Goal: Task Accomplishment & Management: Use online tool/utility

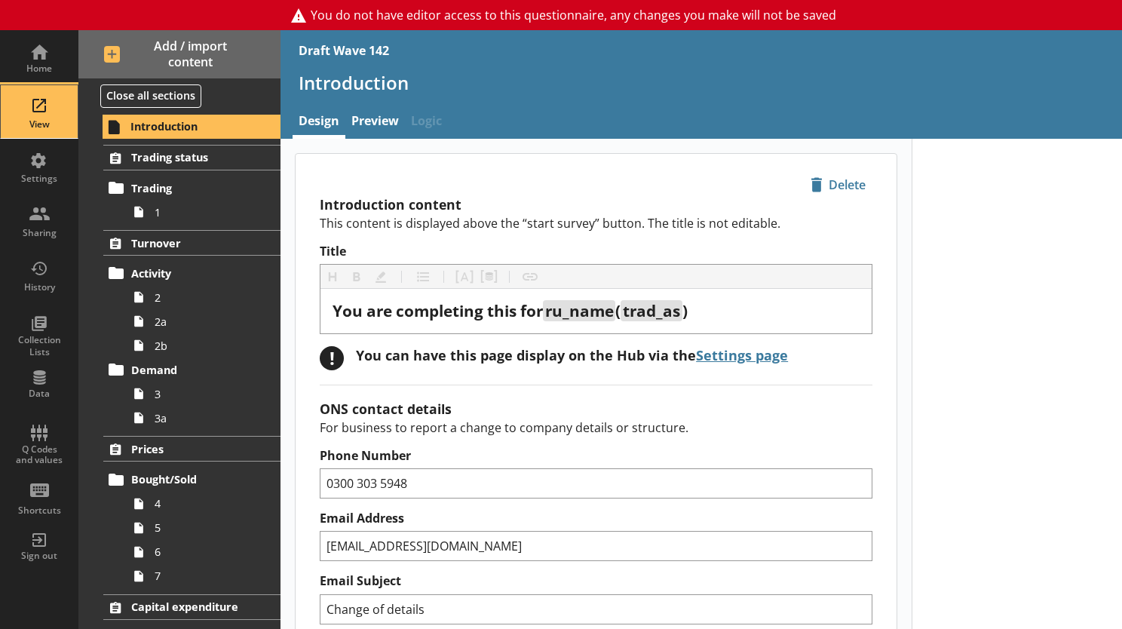
click at [31, 128] on div "View" at bounding box center [39, 124] width 53 height 12
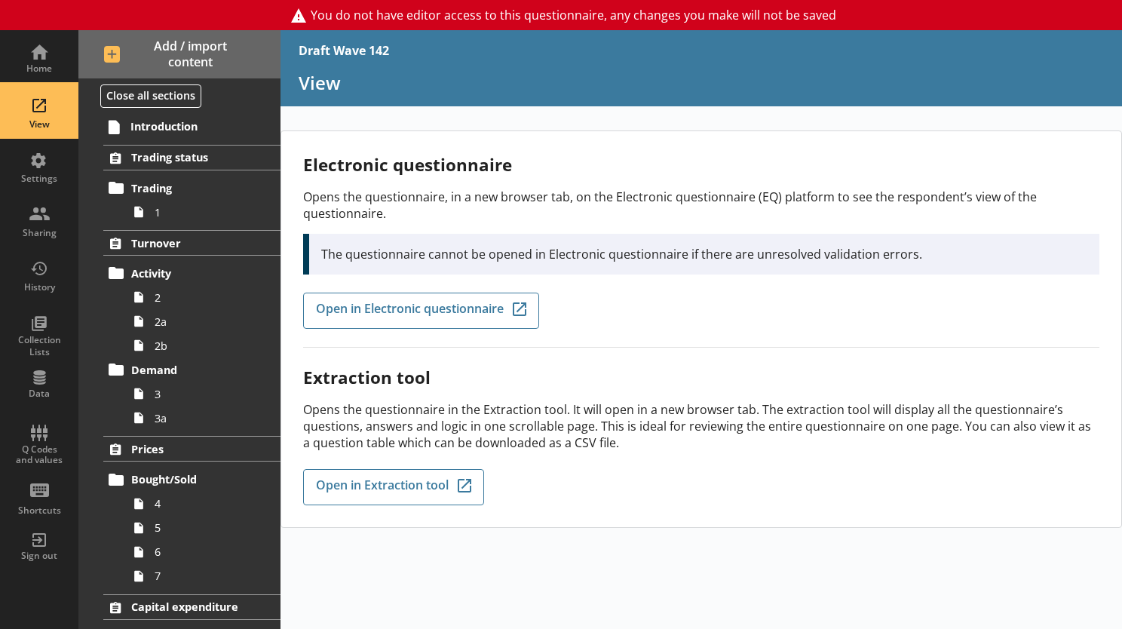
click at [38, 99] on div "View" at bounding box center [39, 111] width 53 height 53
click at [134, 207] on icon at bounding box center [138, 212] width 9 height 11
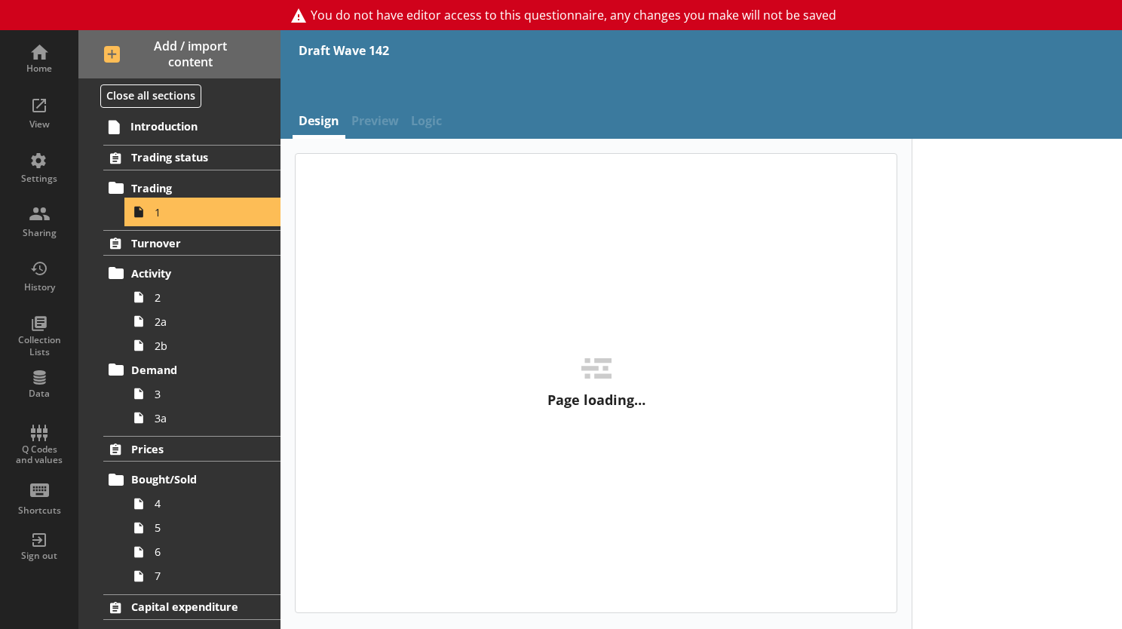
type textarea "x"
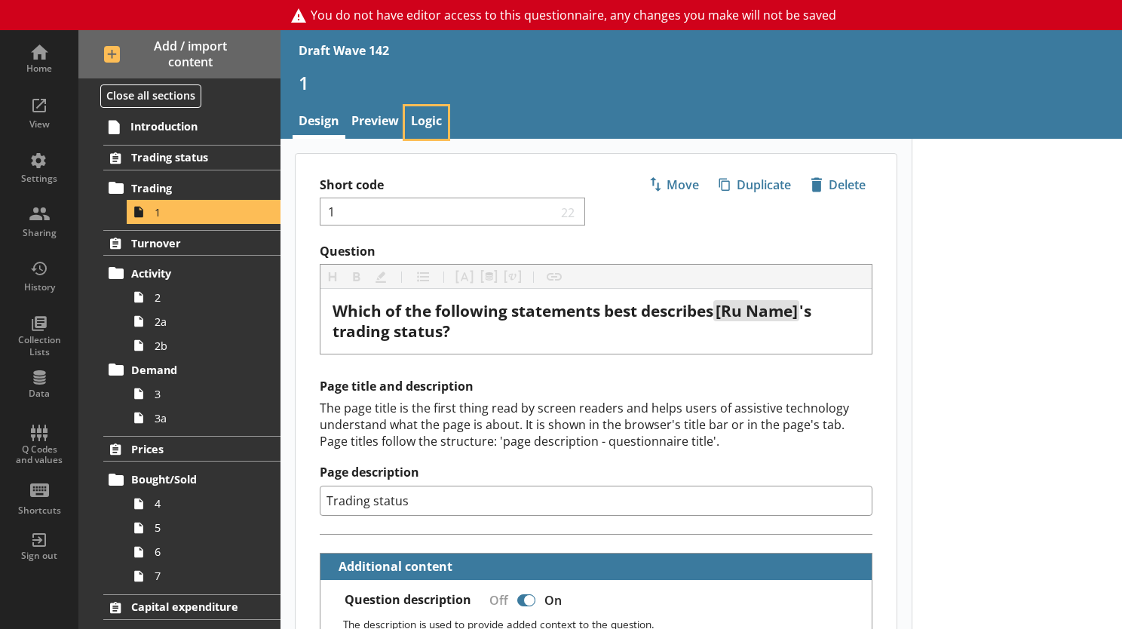
click at [430, 121] on link "Logic" at bounding box center [426, 122] width 43 height 32
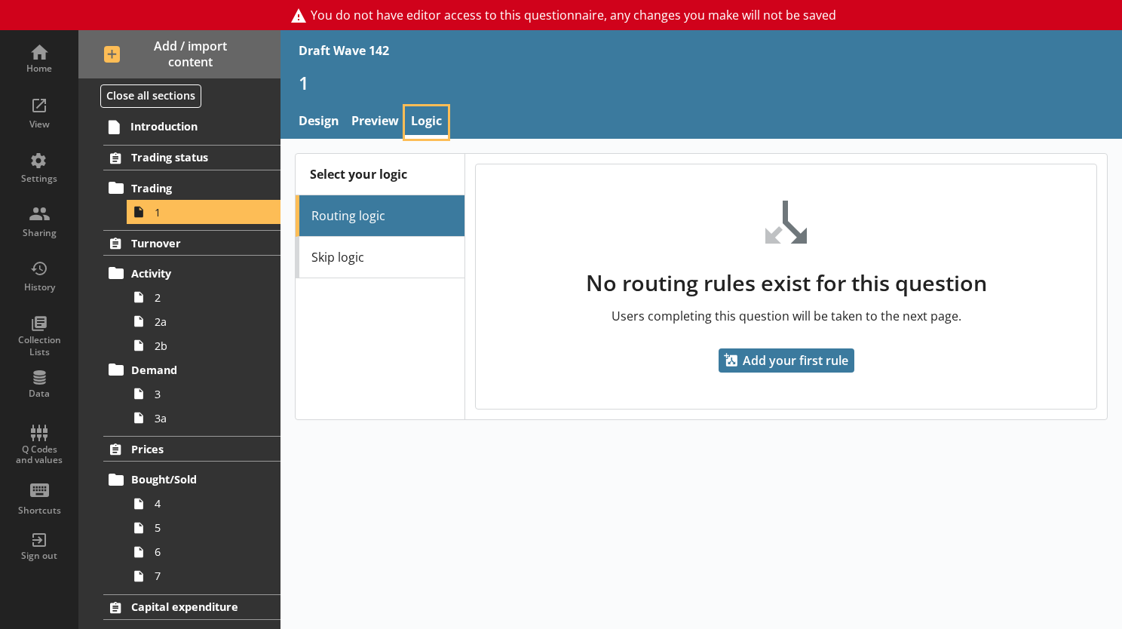
click at [420, 116] on link "Logic" at bounding box center [426, 122] width 43 height 32
click at [158, 299] on span "2" at bounding box center [208, 297] width 107 height 14
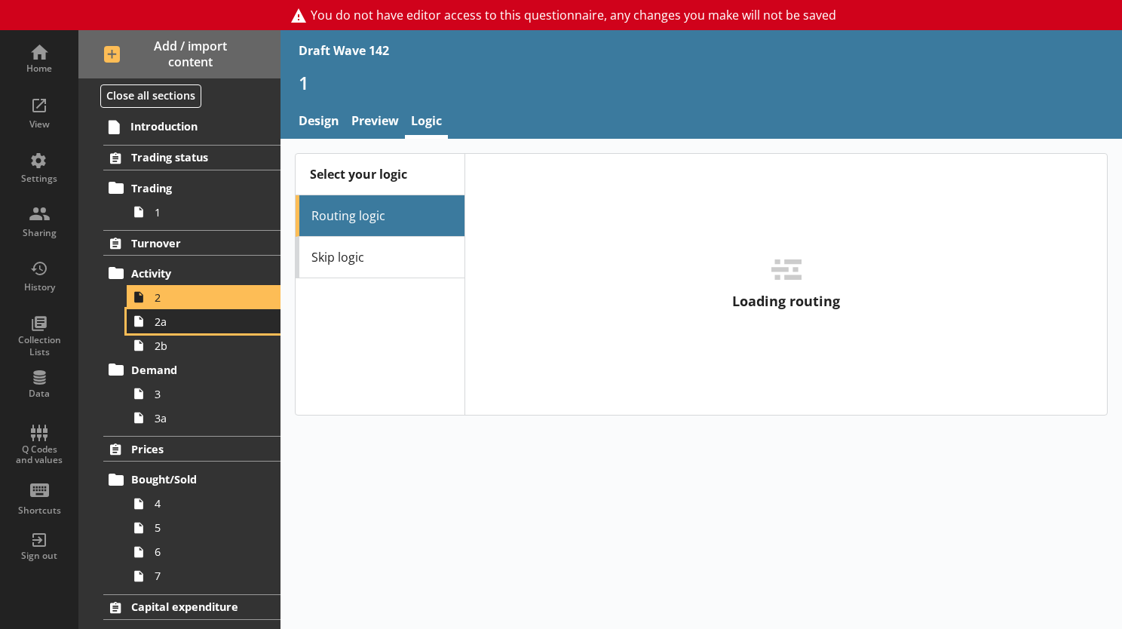
click at [152, 321] on link "2a" at bounding box center [204, 321] width 154 height 24
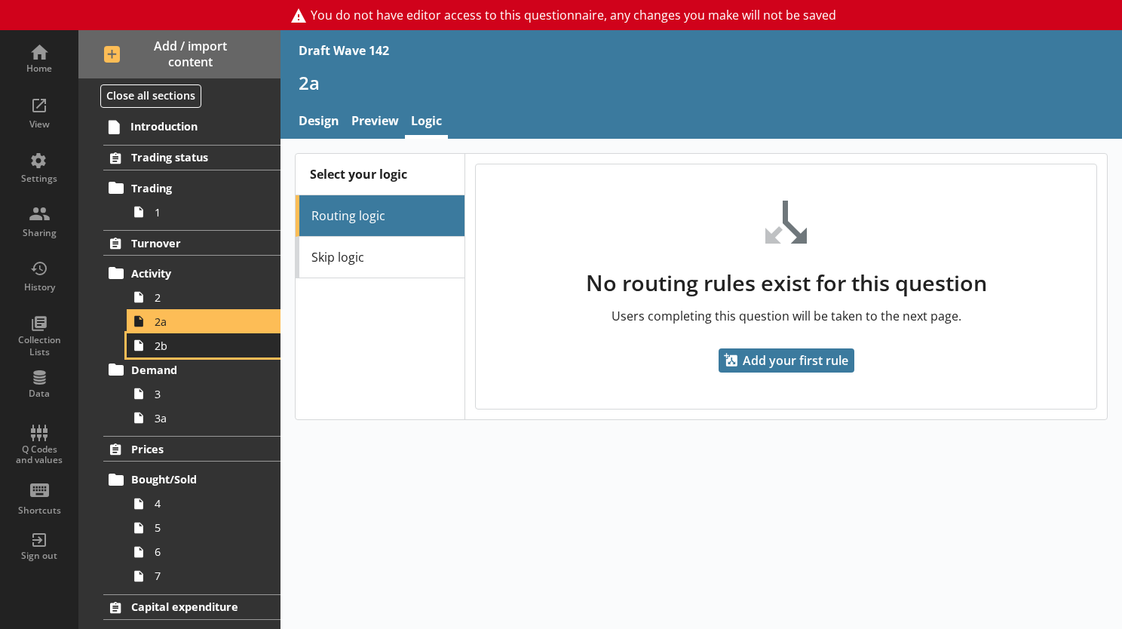
click at [160, 350] on span "2b" at bounding box center [208, 346] width 107 height 14
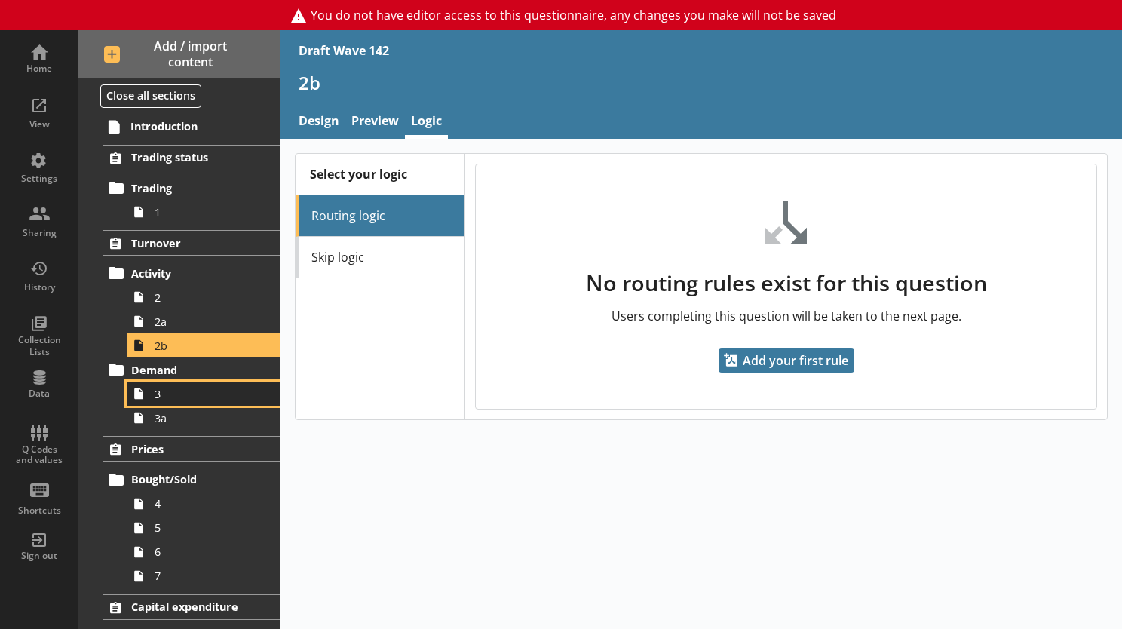
click at [161, 387] on span "3" at bounding box center [208, 394] width 107 height 14
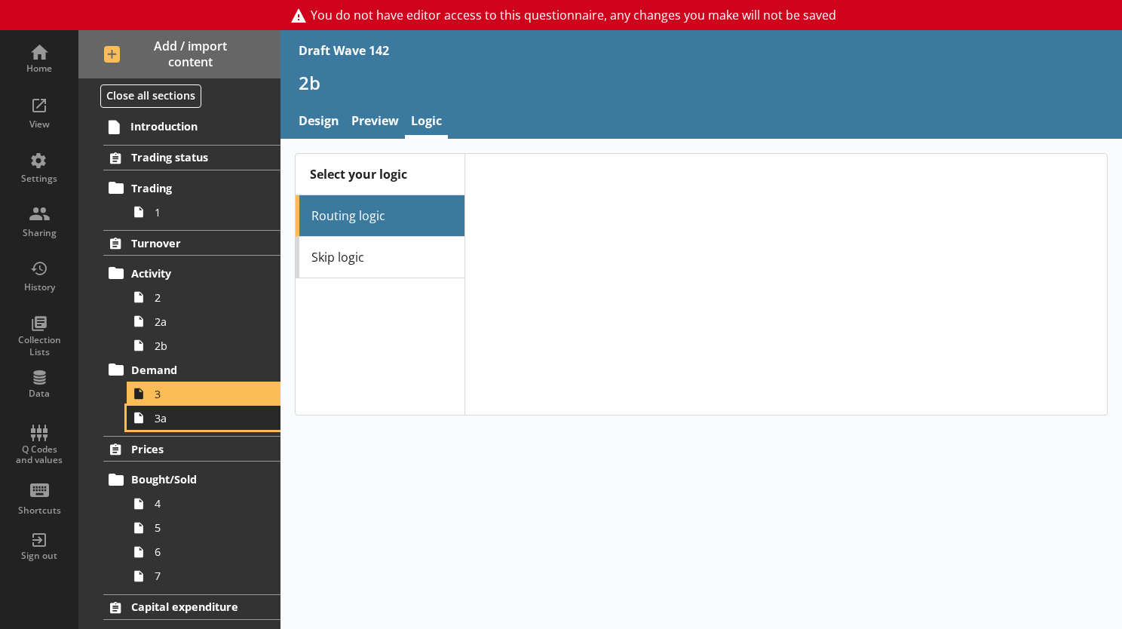
click at [163, 421] on span "3a" at bounding box center [208, 418] width 107 height 14
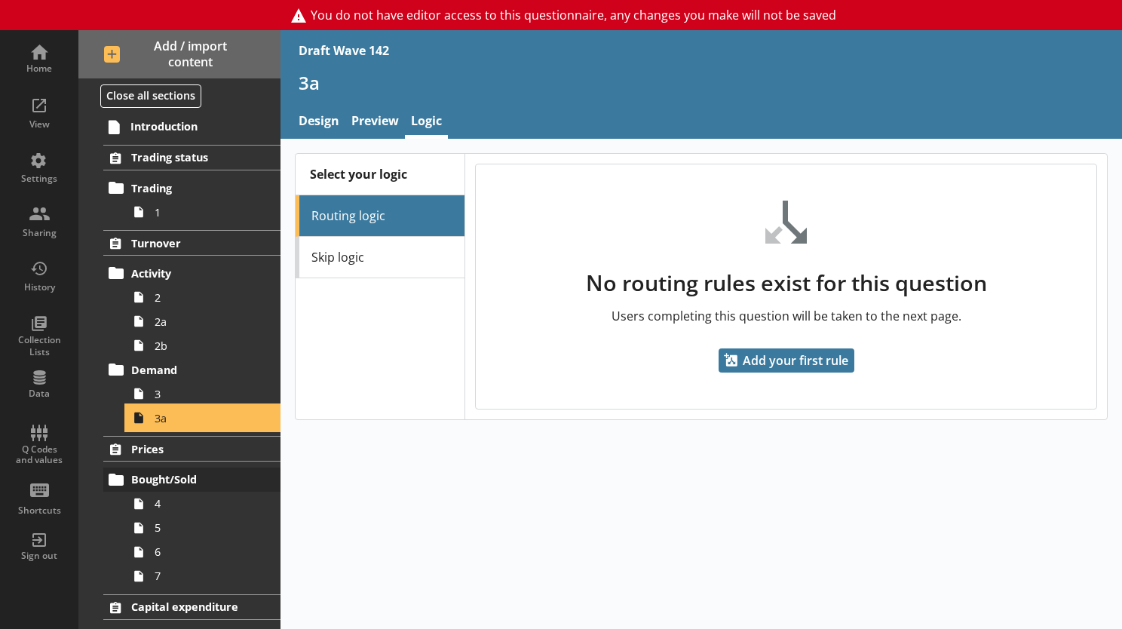
scroll to position [151, 0]
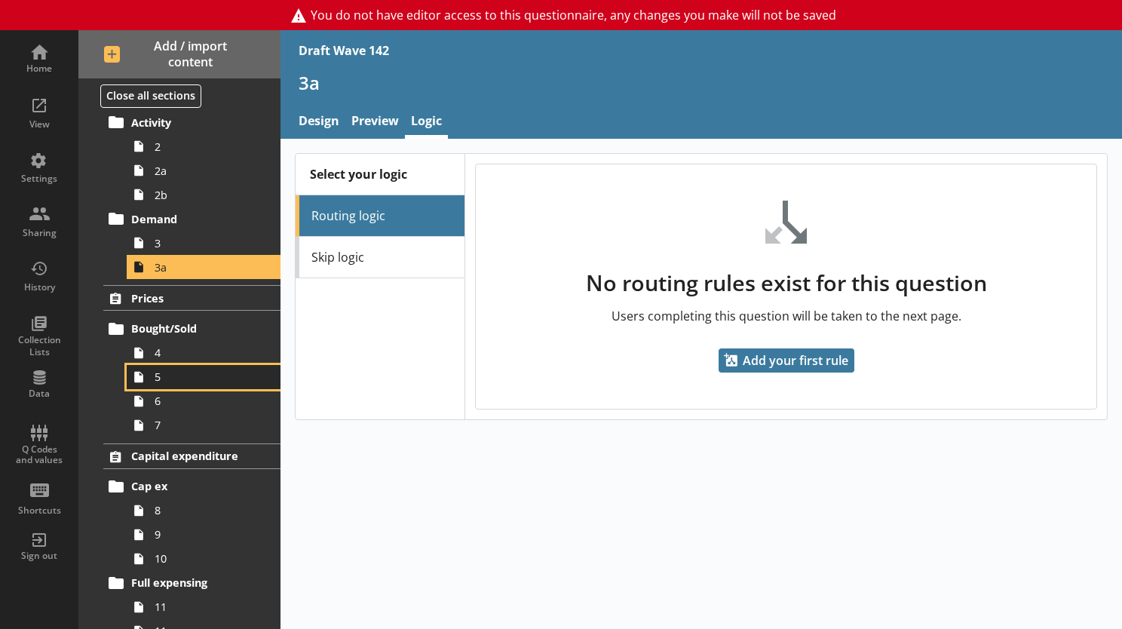
click at [148, 365] on icon at bounding box center [139, 377] width 24 height 24
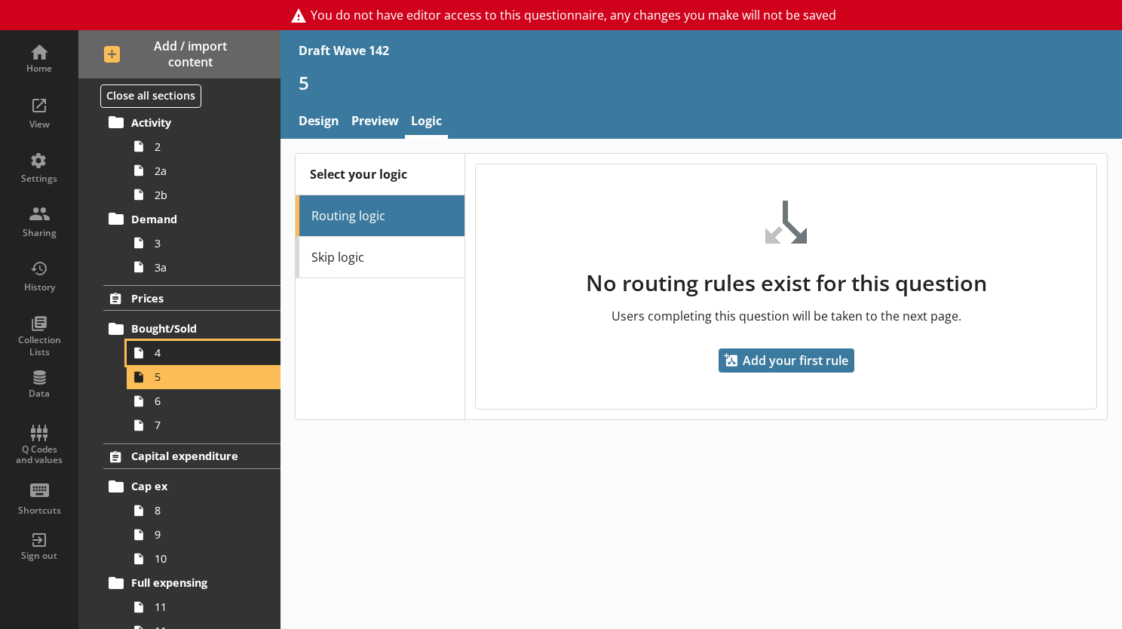
click at [157, 346] on span "4" at bounding box center [208, 352] width 107 height 14
click at [153, 375] on link "5" at bounding box center [204, 377] width 154 height 24
click at [157, 405] on span "6" at bounding box center [208, 401] width 107 height 14
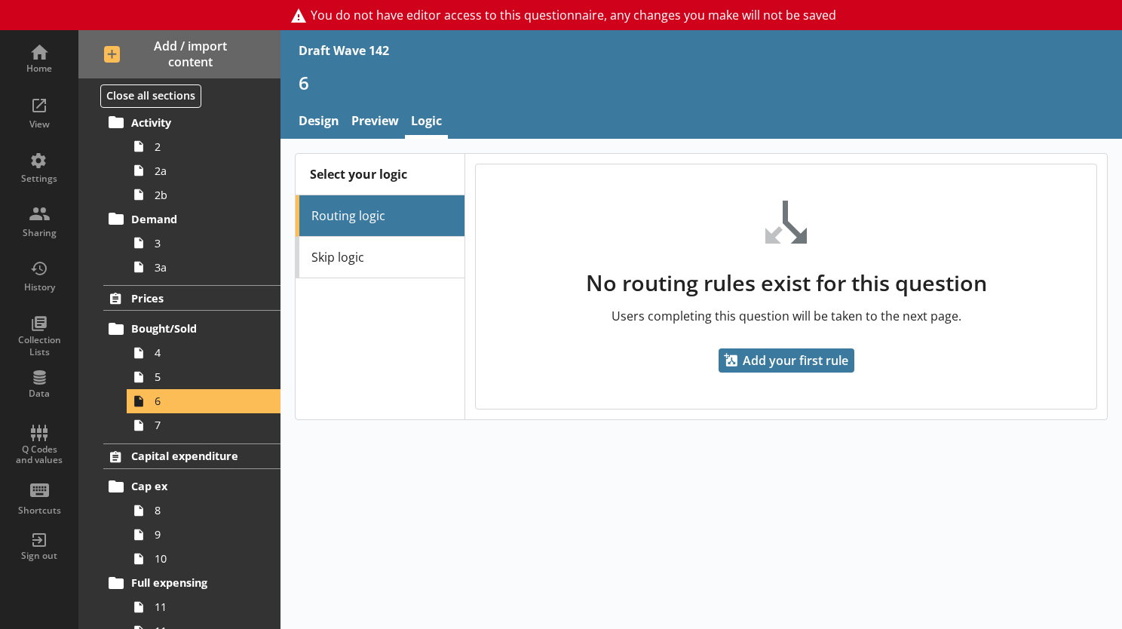
click at [158, 427] on span "7" at bounding box center [208, 425] width 107 height 14
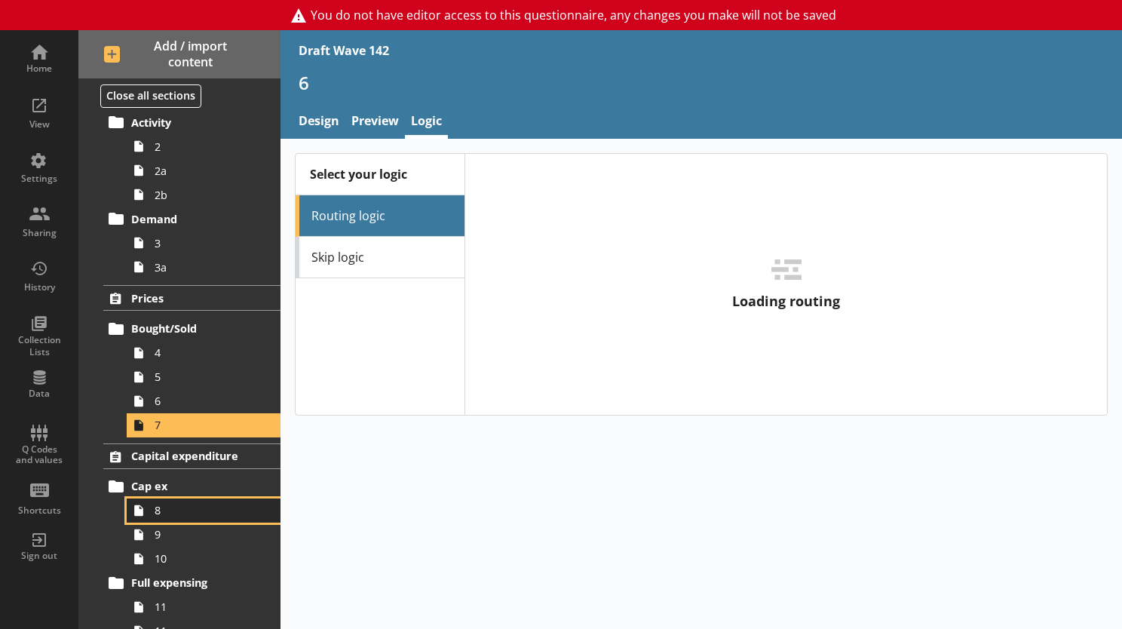
click at [152, 507] on link "8" at bounding box center [204, 510] width 154 height 24
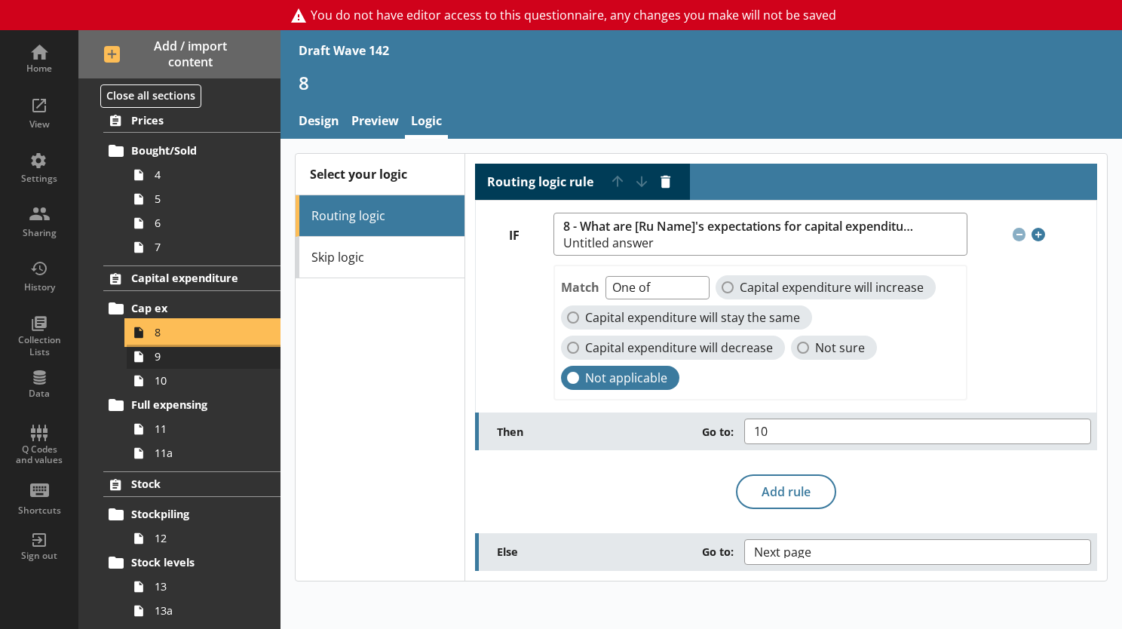
scroll to position [377, 0]
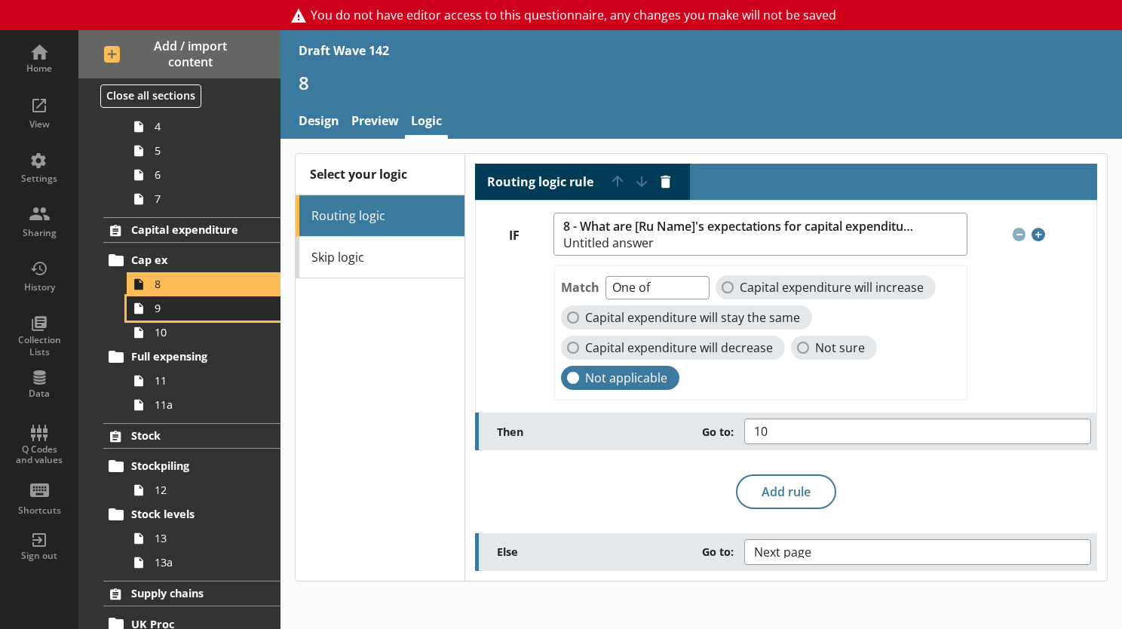
click at [160, 309] on span "9" at bounding box center [208, 308] width 107 height 14
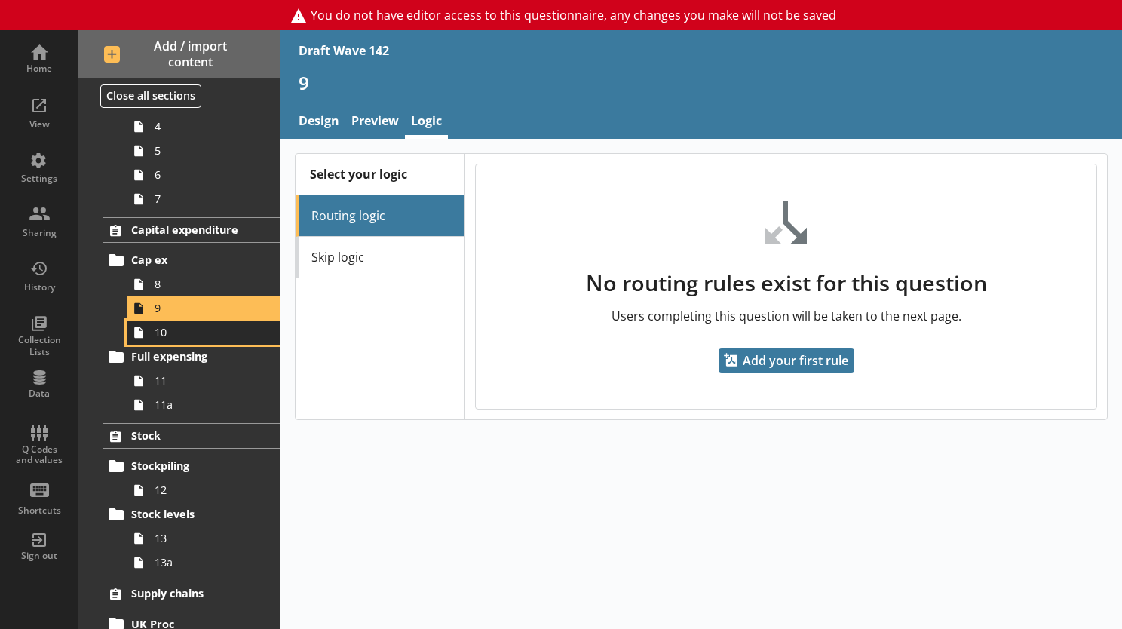
click at [162, 333] on span "10" at bounding box center [208, 332] width 107 height 14
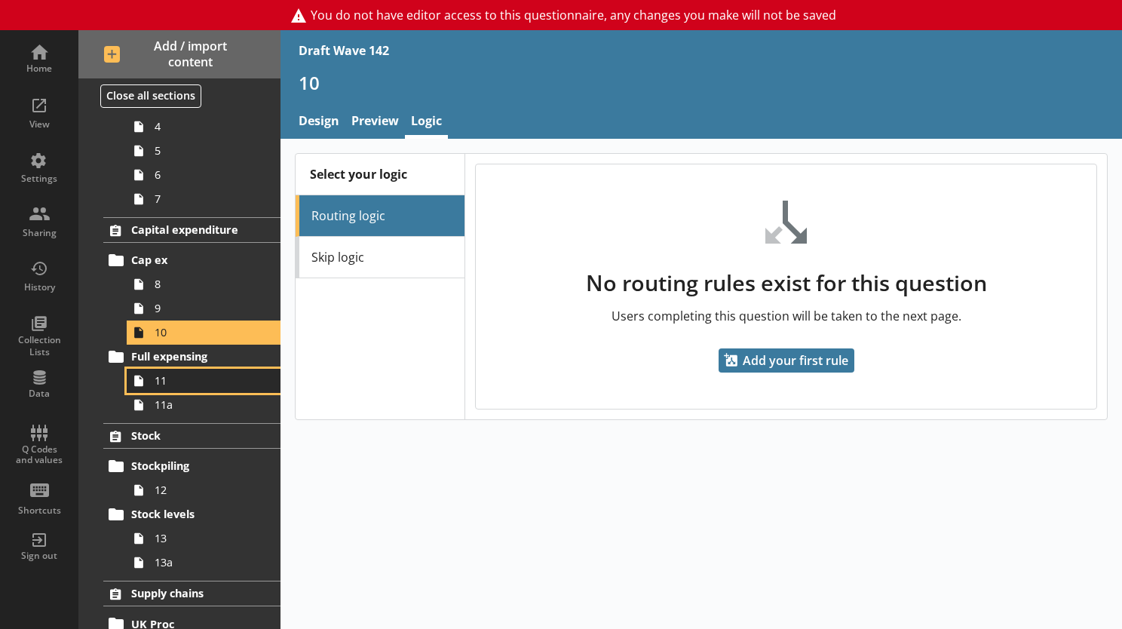
click at [160, 388] on link "11" at bounding box center [204, 381] width 154 height 24
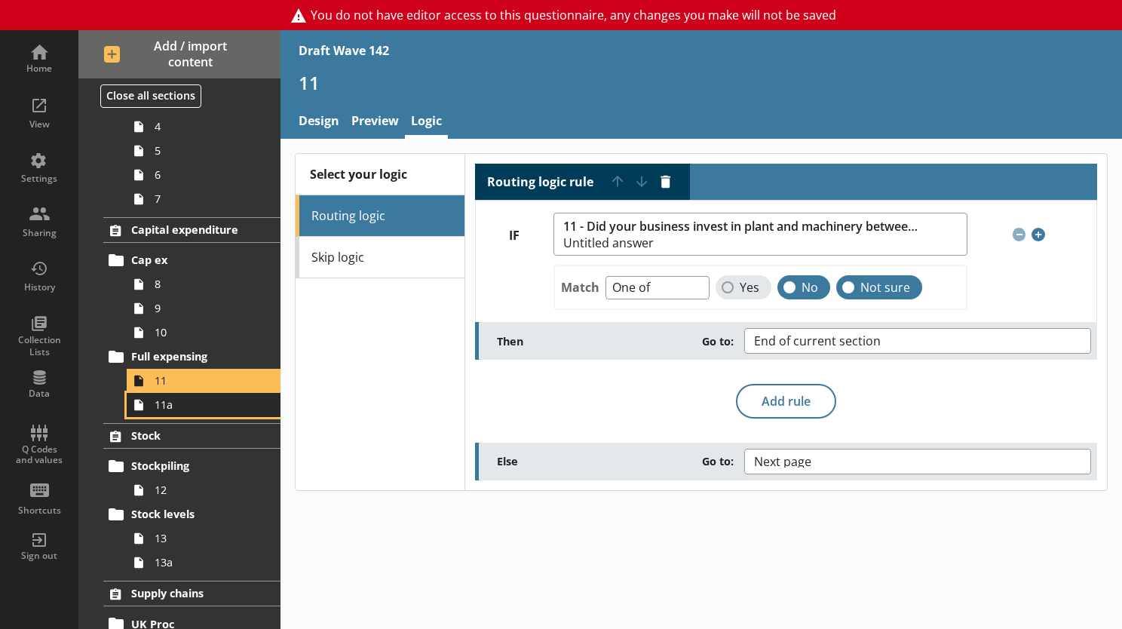
click at [190, 403] on span "11a" at bounding box center [208, 404] width 107 height 14
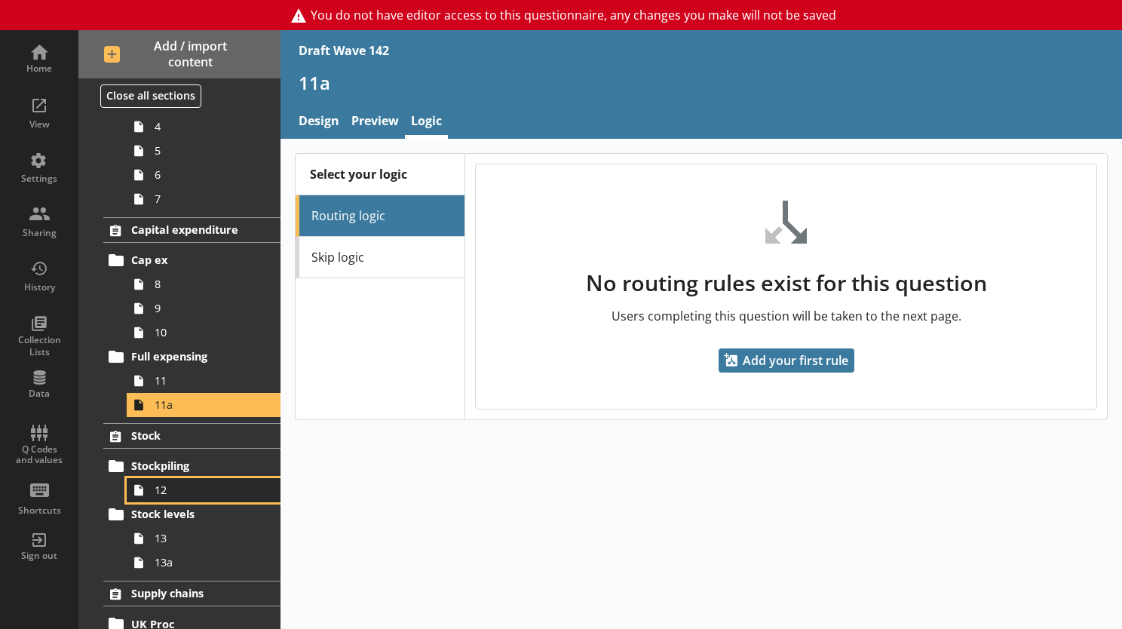
click at [152, 495] on link "12" at bounding box center [204, 490] width 154 height 24
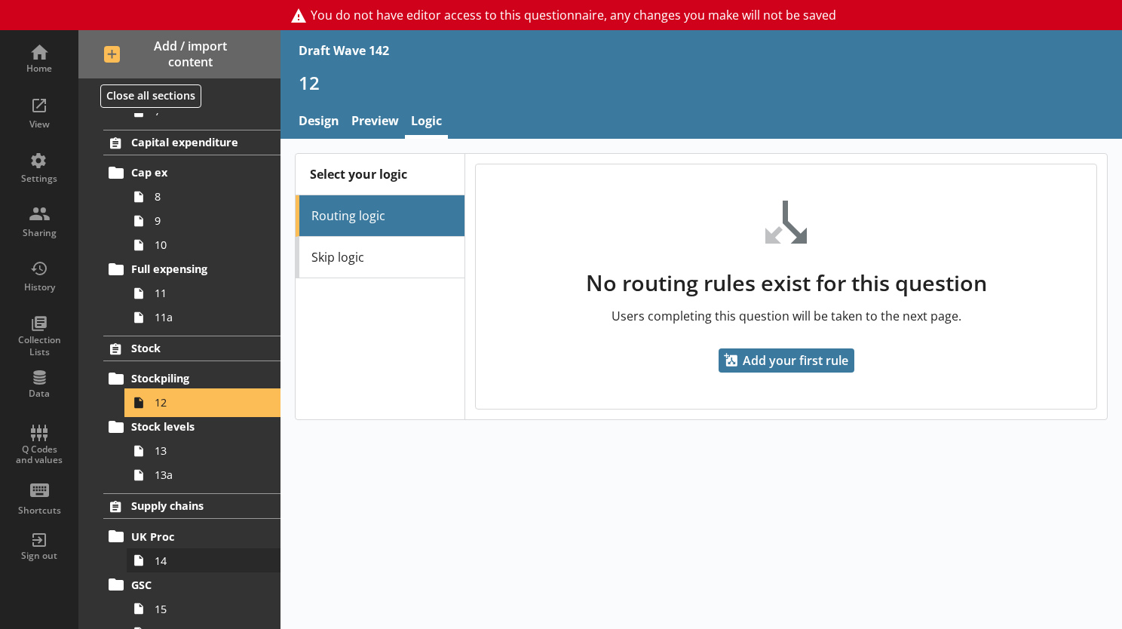
scroll to position [603, 0]
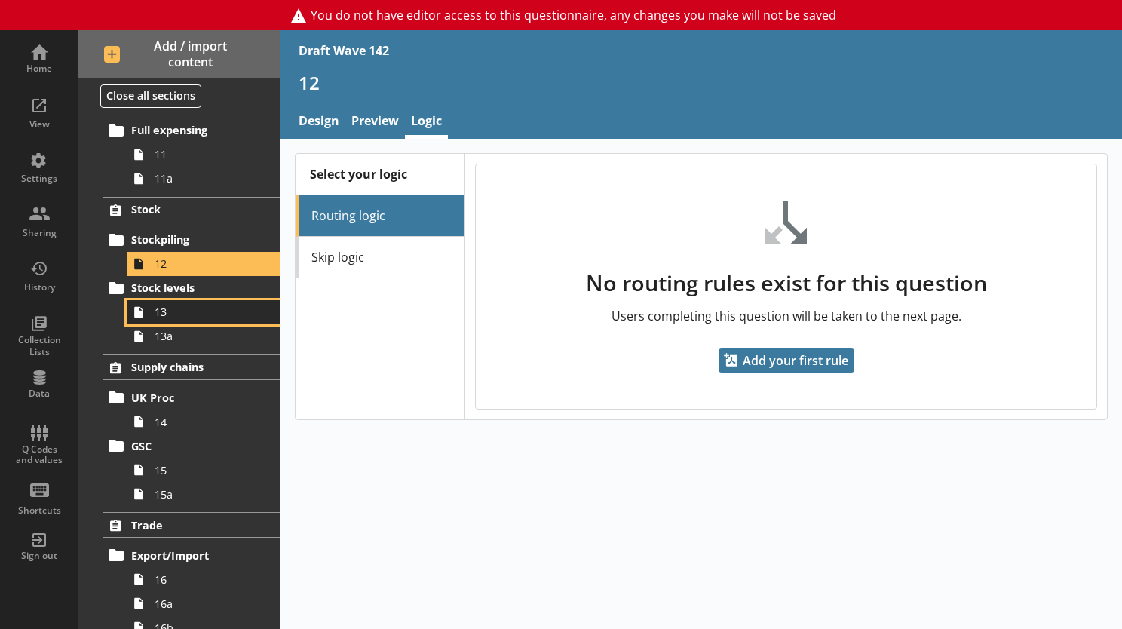
click at [147, 310] on icon at bounding box center [139, 312] width 24 height 24
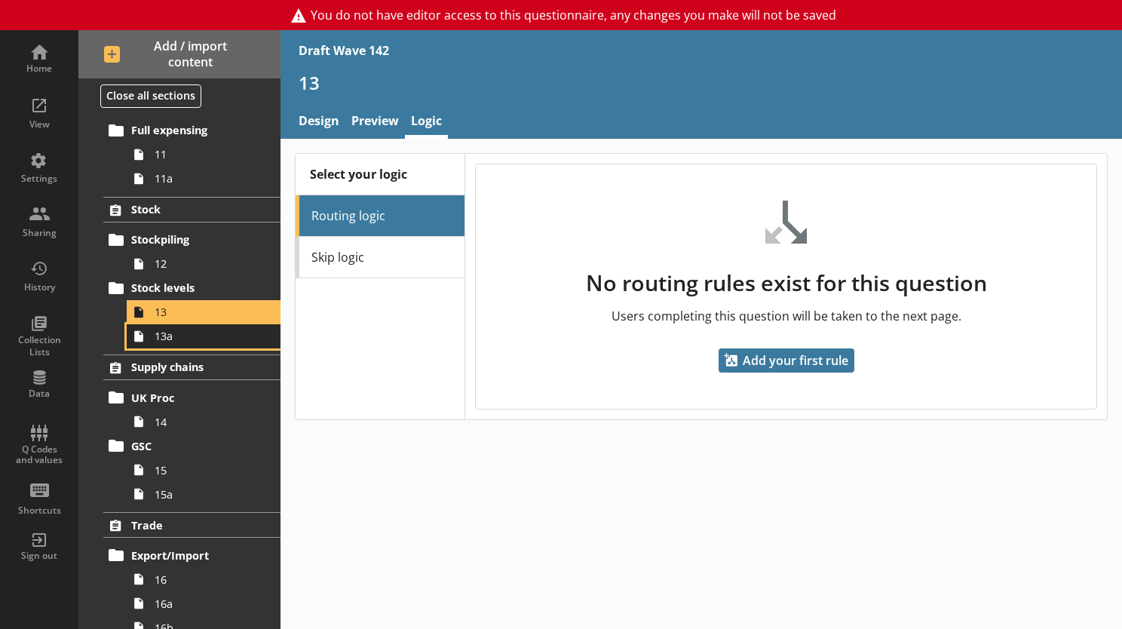
click at [155, 339] on span "13a" at bounding box center [208, 336] width 107 height 14
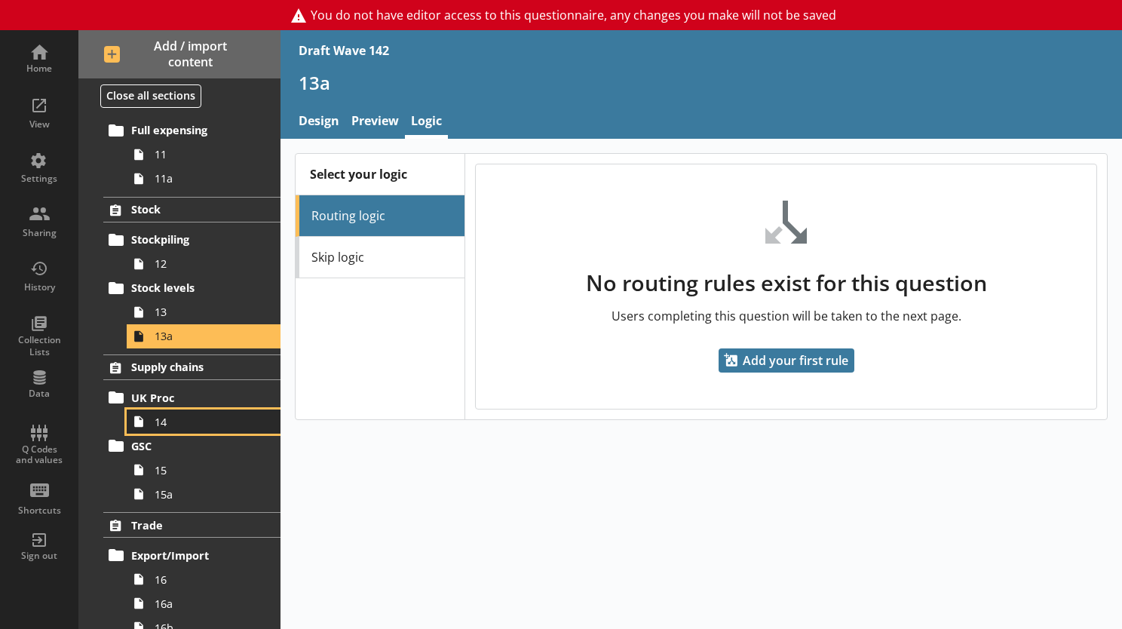
click at [167, 415] on span "14" at bounding box center [208, 422] width 107 height 14
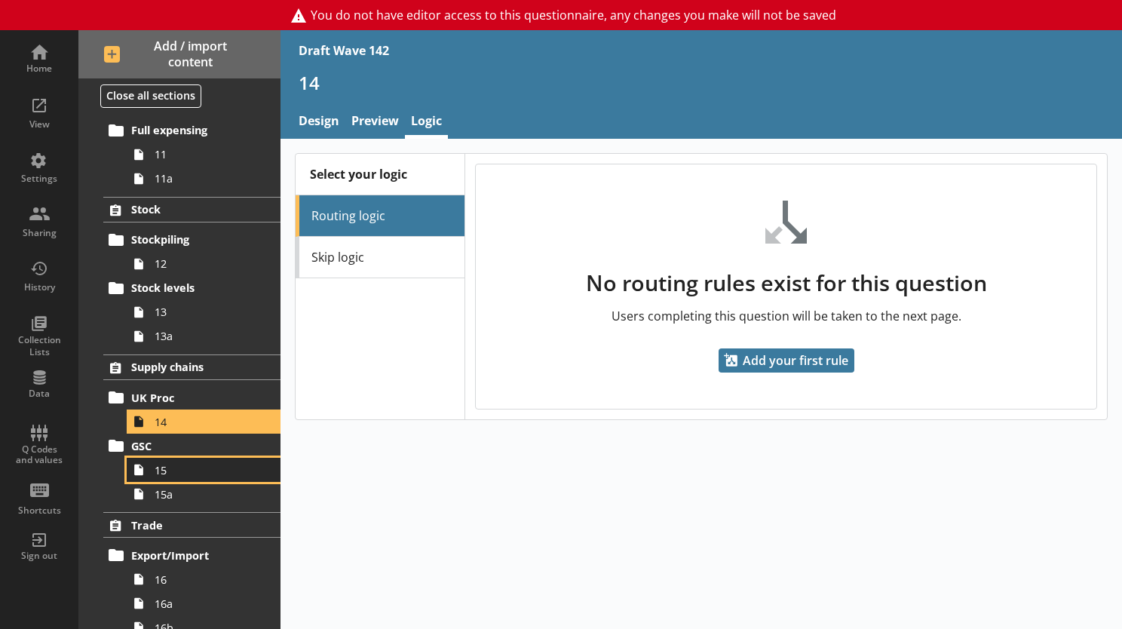
click at [166, 470] on span "15" at bounding box center [208, 470] width 107 height 14
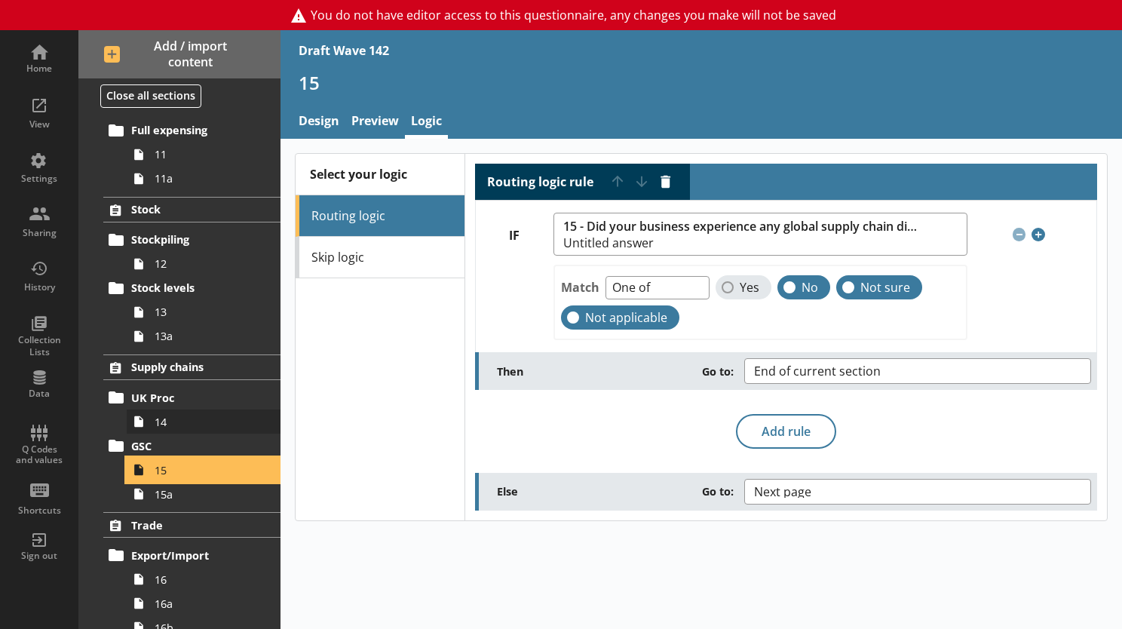
scroll to position [754, 0]
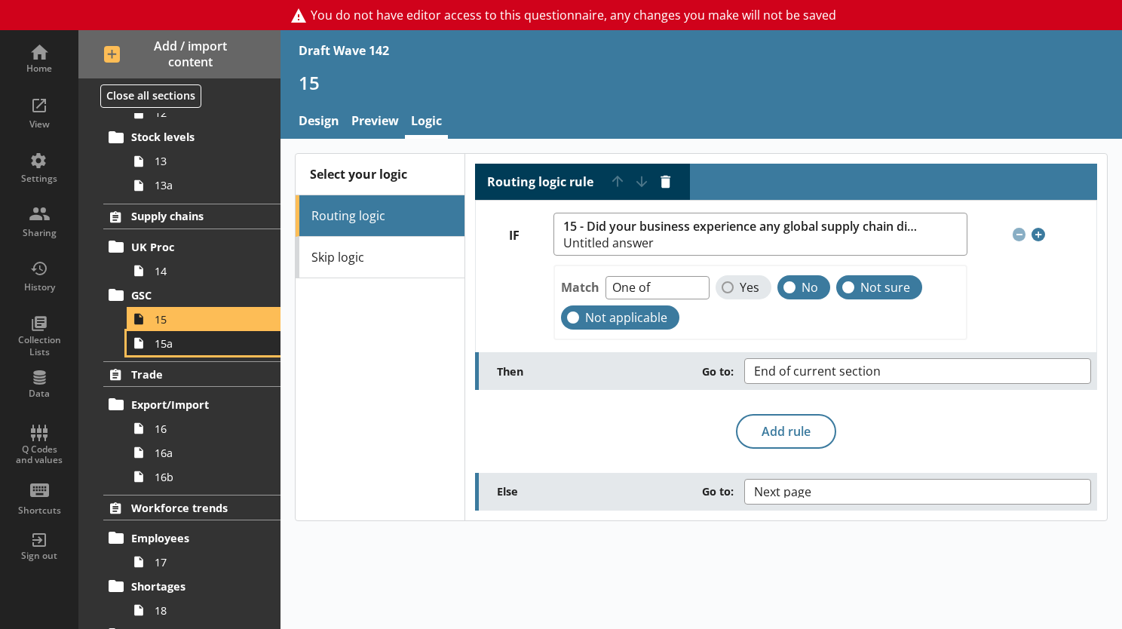
click at [166, 349] on link "15a" at bounding box center [204, 343] width 154 height 24
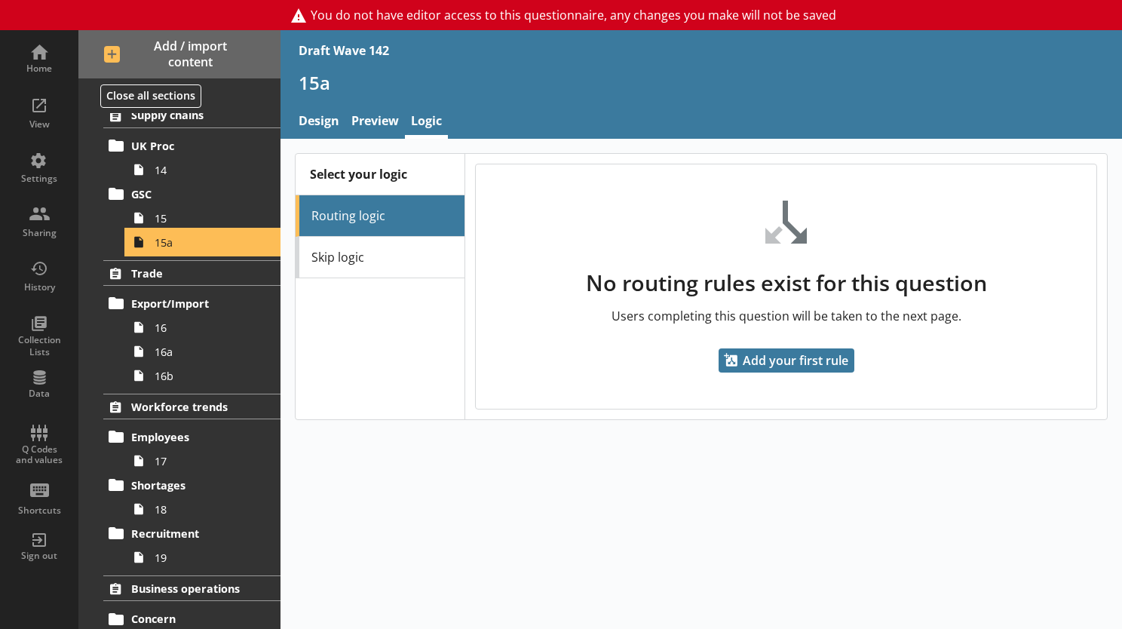
scroll to position [905, 0]
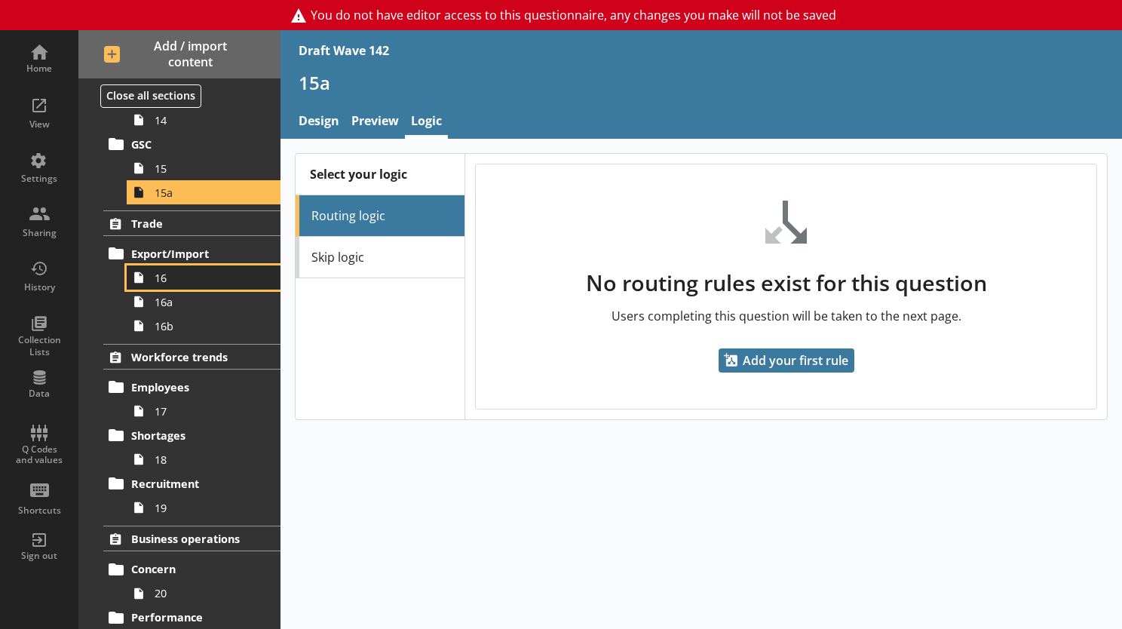
click at [158, 273] on span "16" at bounding box center [208, 278] width 107 height 14
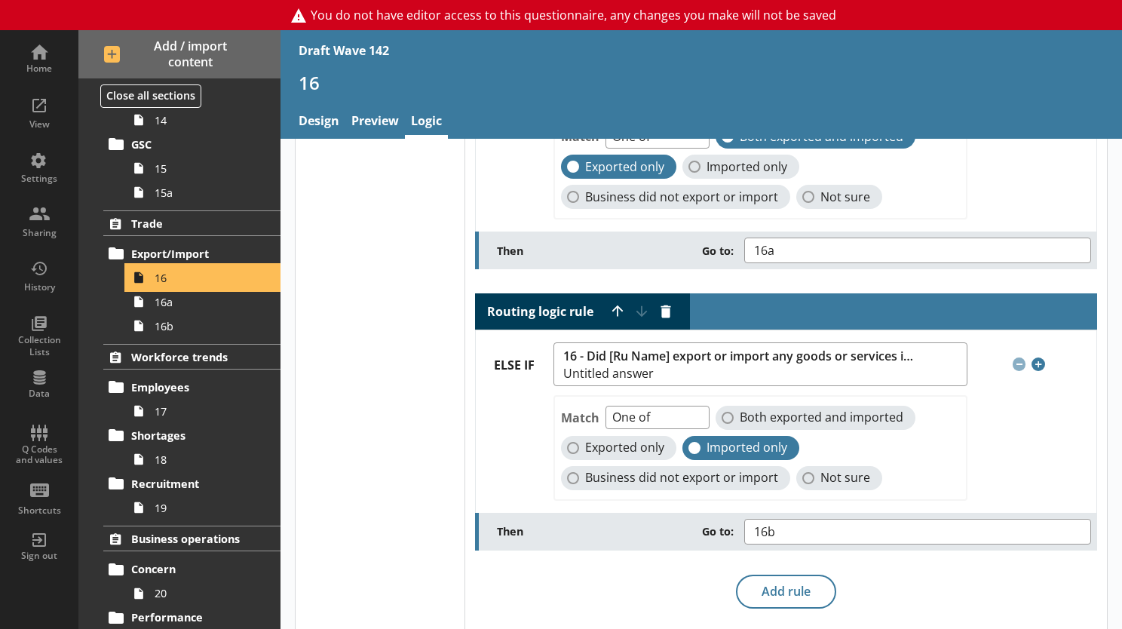
scroll to position [210, 0]
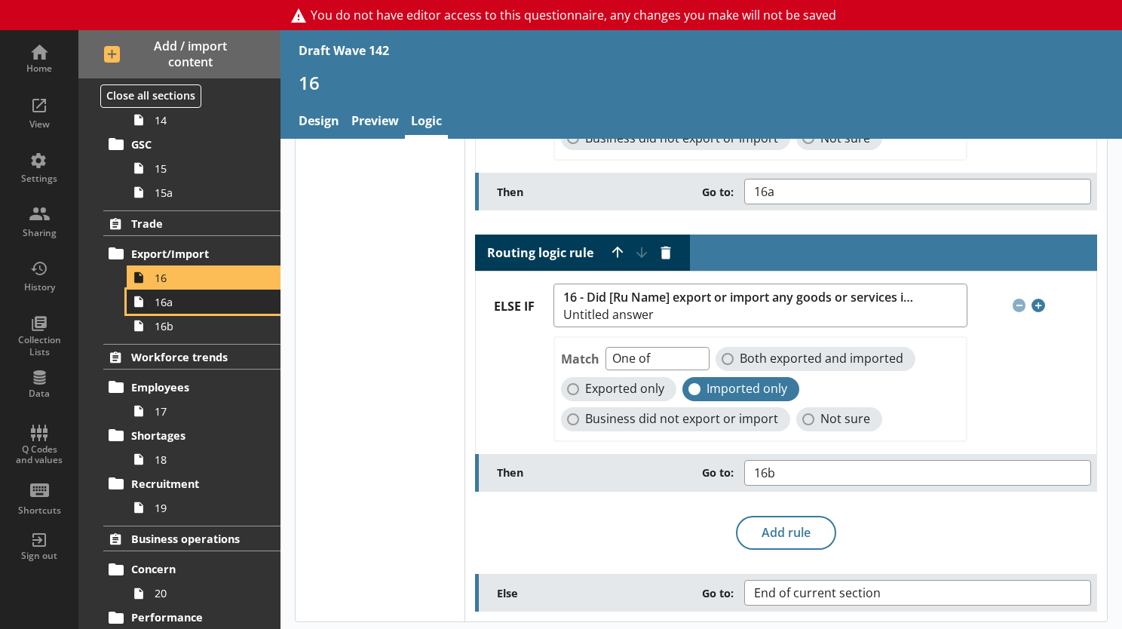
click at [176, 309] on link "16a" at bounding box center [204, 302] width 154 height 24
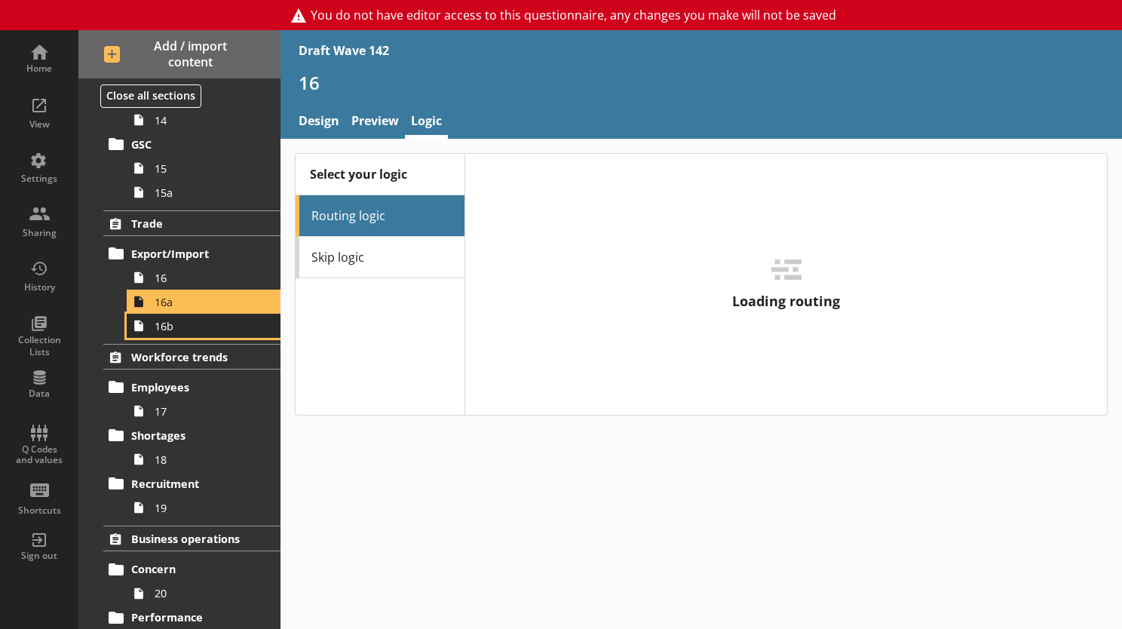
click at [172, 329] on span "16b" at bounding box center [208, 326] width 107 height 14
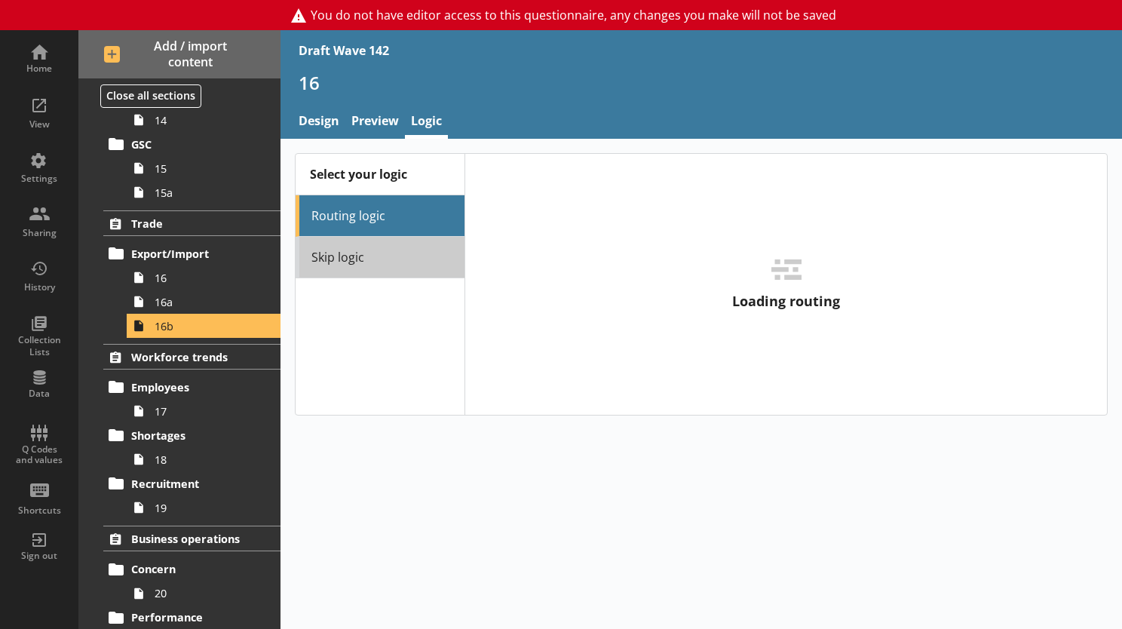
click at [329, 261] on link "Skip logic" at bounding box center [380, 257] width 169 height 41
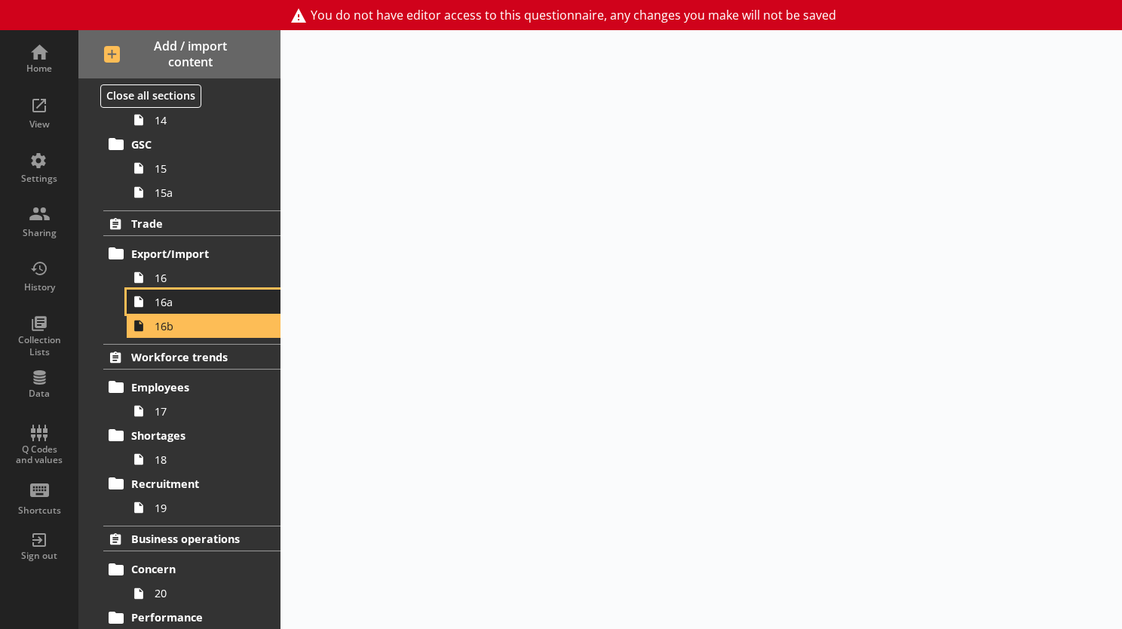
click at [167, 308] on link "16a" at bounding box center [204, 302] width 154 height 24
click at [159, 331] on link "16b" at bounding box center [204, 326] width 154 height 24
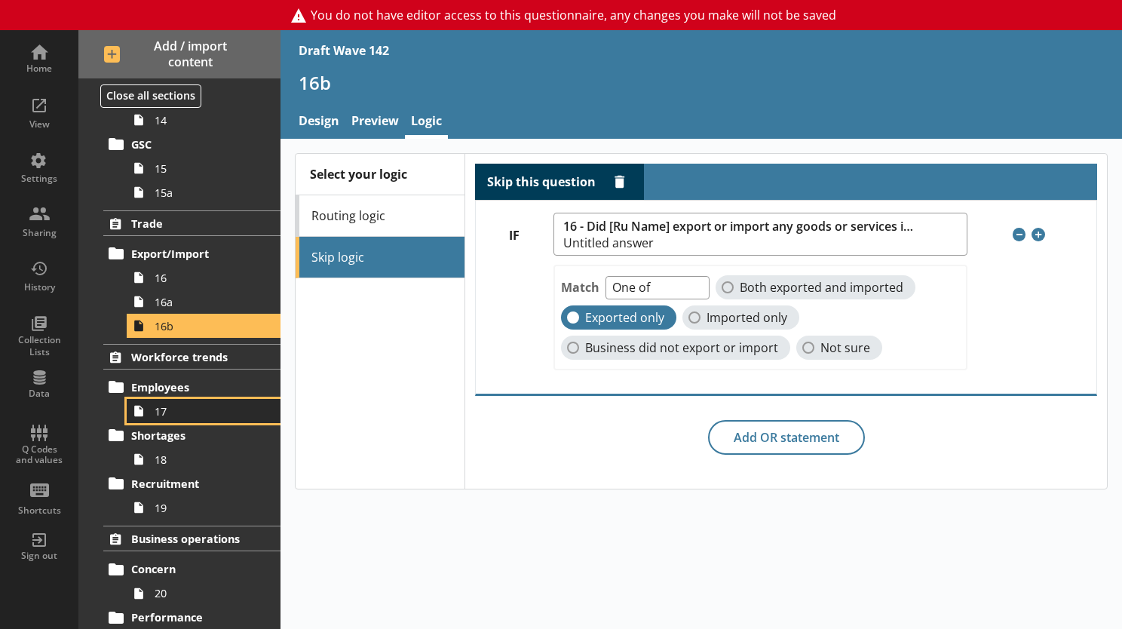
click at [142, 407] on icon at bounding box center [138, 411] width 9 height 11
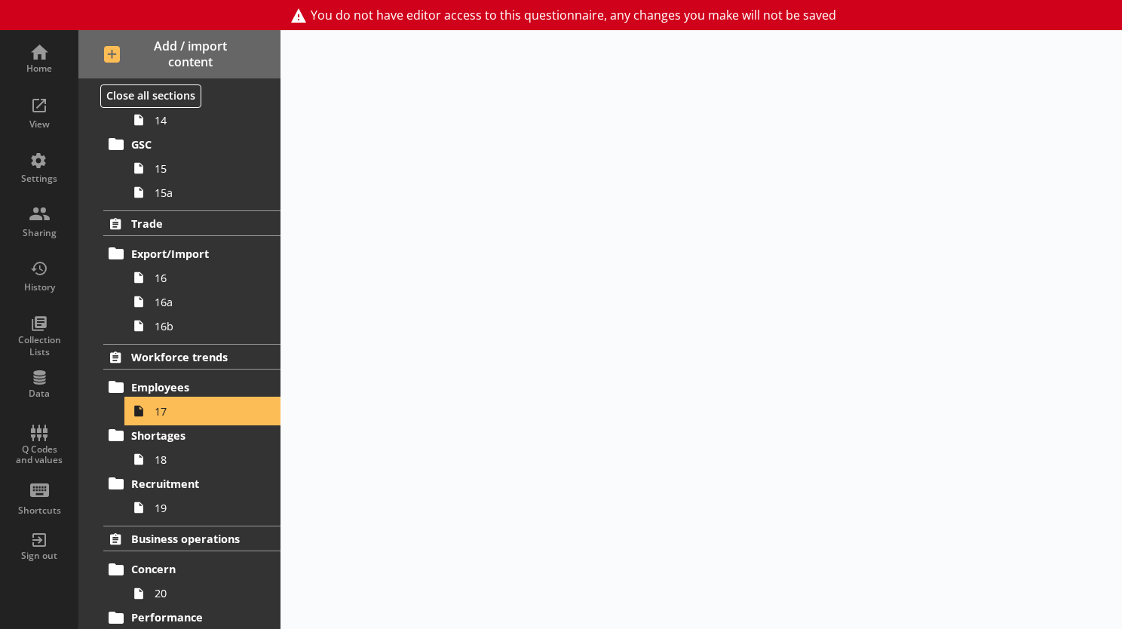
scroll to position [1056, 0]
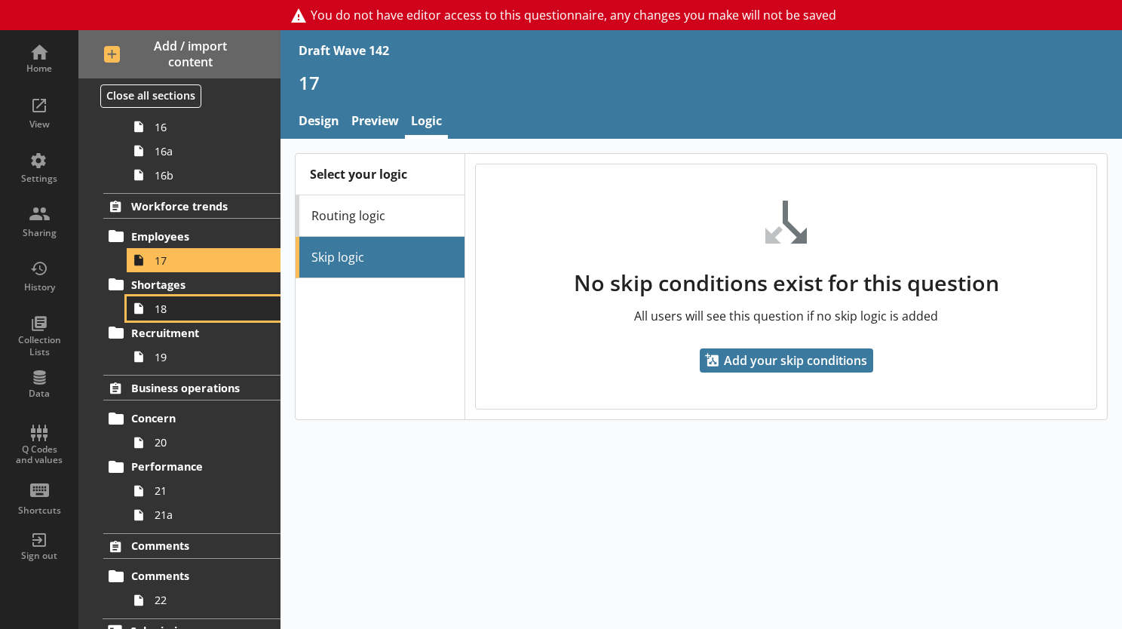
click at [158, 311] on span "18" at bounding box center [208, 309] width 107 height 14
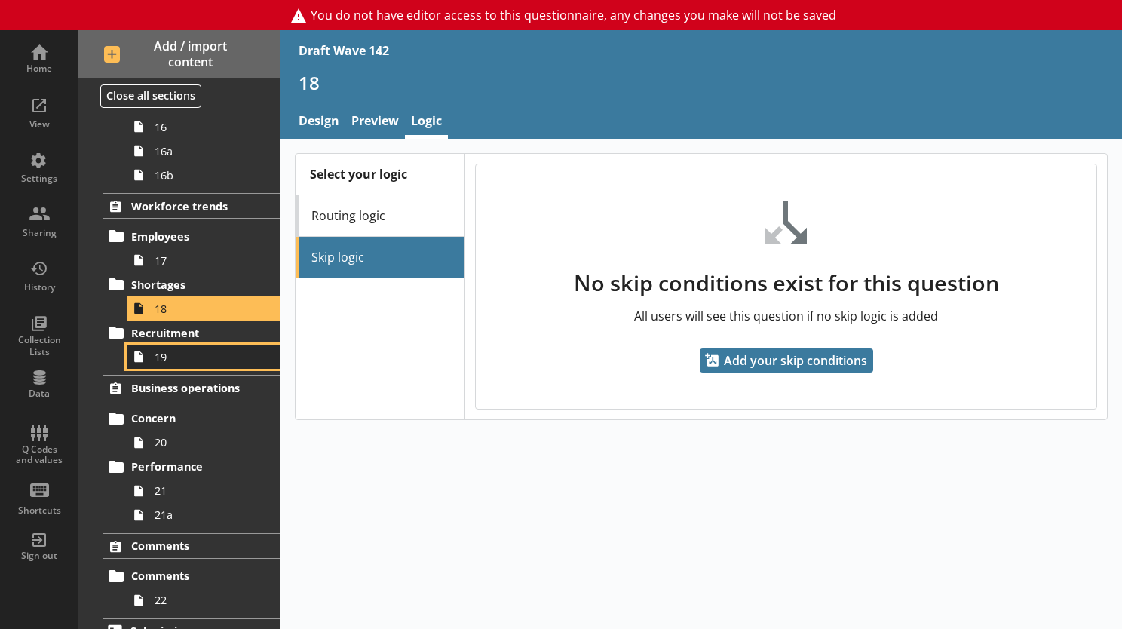
click at [153, 361] on link "19" at bounding box center [204, 357] width 154 height 24
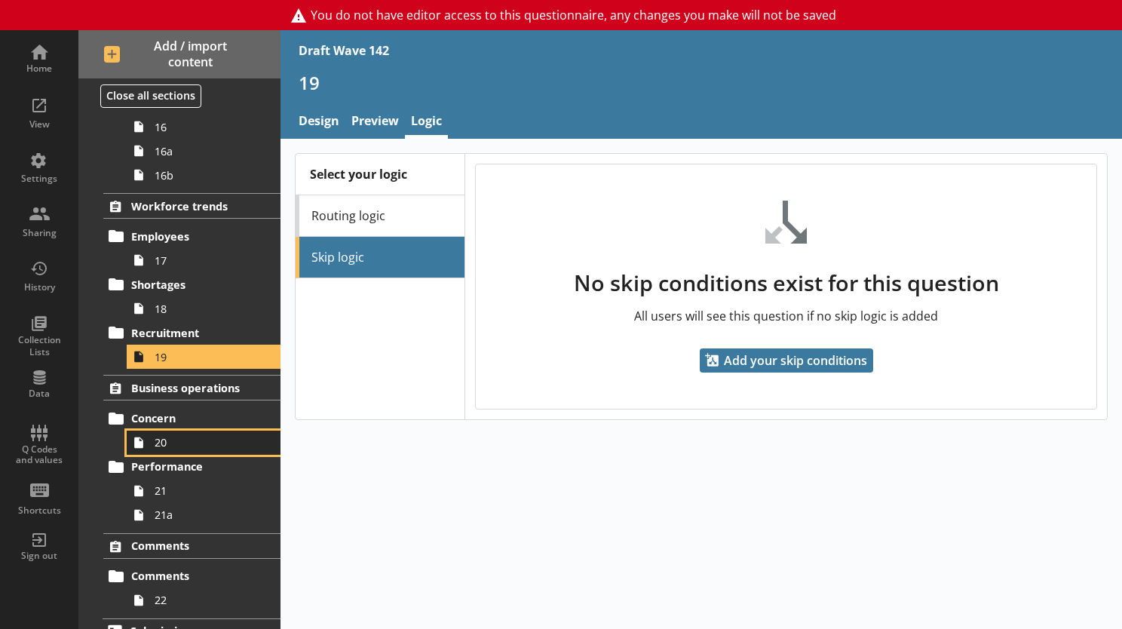
click at [160, 440] on span "20" at bounding box center [208, 442] width 107 height 14
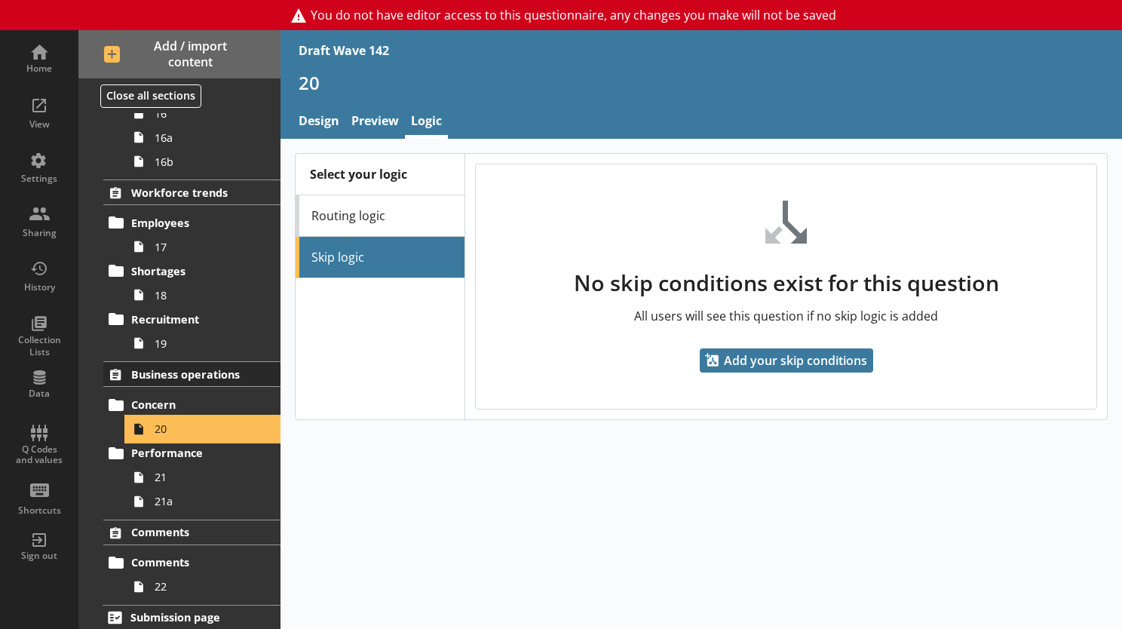
scroll to position [1073, 0]
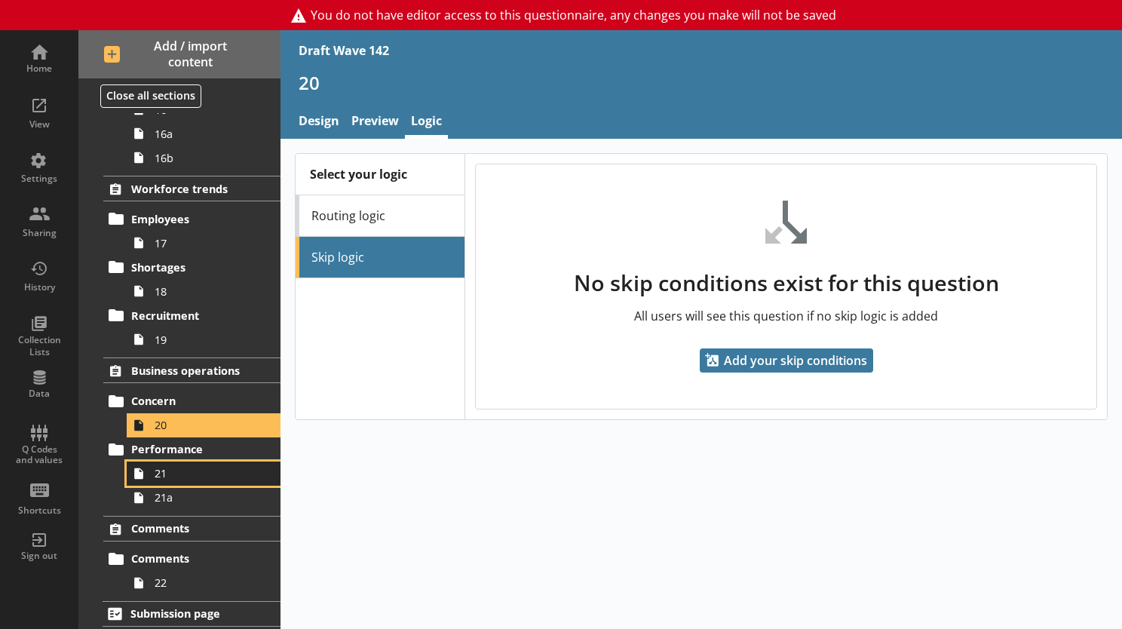
click at [155, 474] on span "21" at bounding box center [208, 473] width 107 height 14
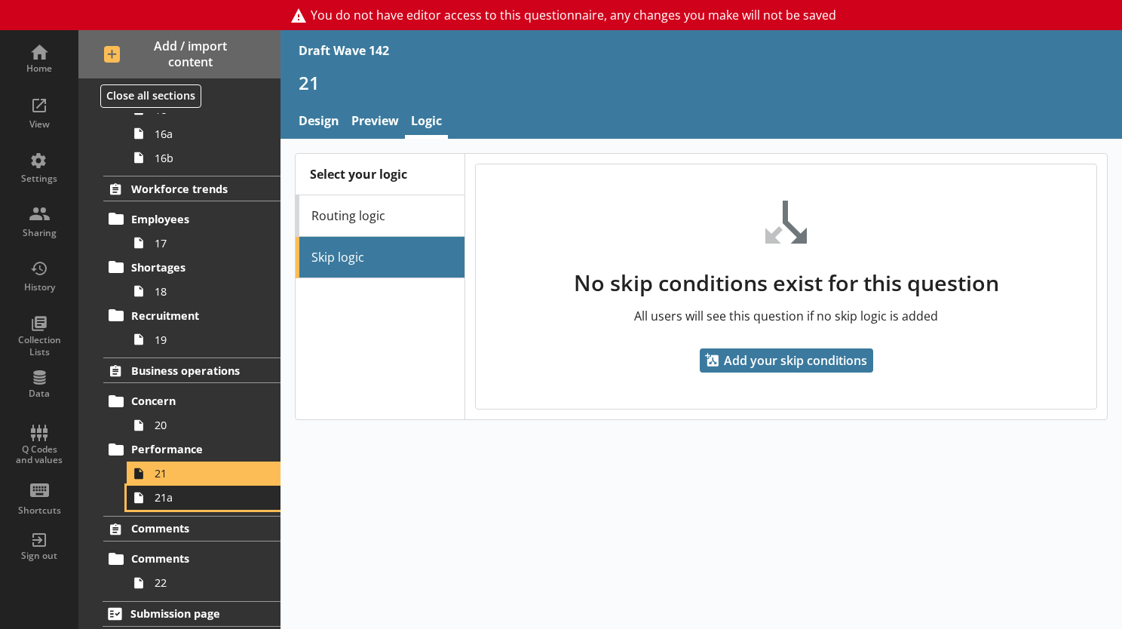
click at [167, 503] on link "21a" at bounding box center [204, 498] width 154 height 24
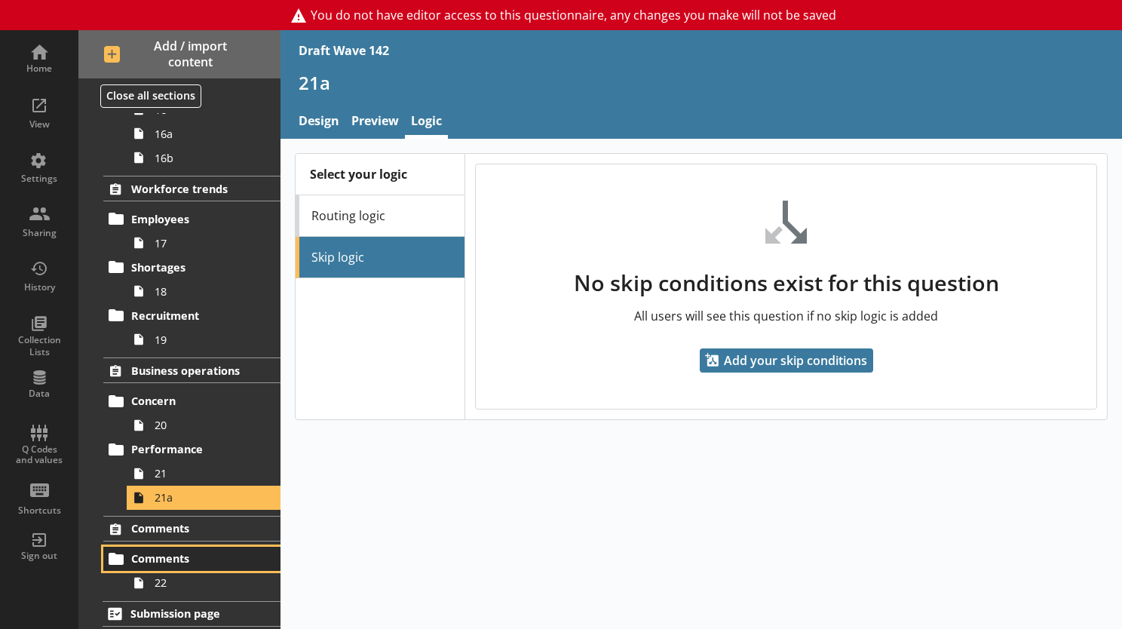
click at [172, 560] on span "Comments" at bounding box center [193, 558] width 124 height 14
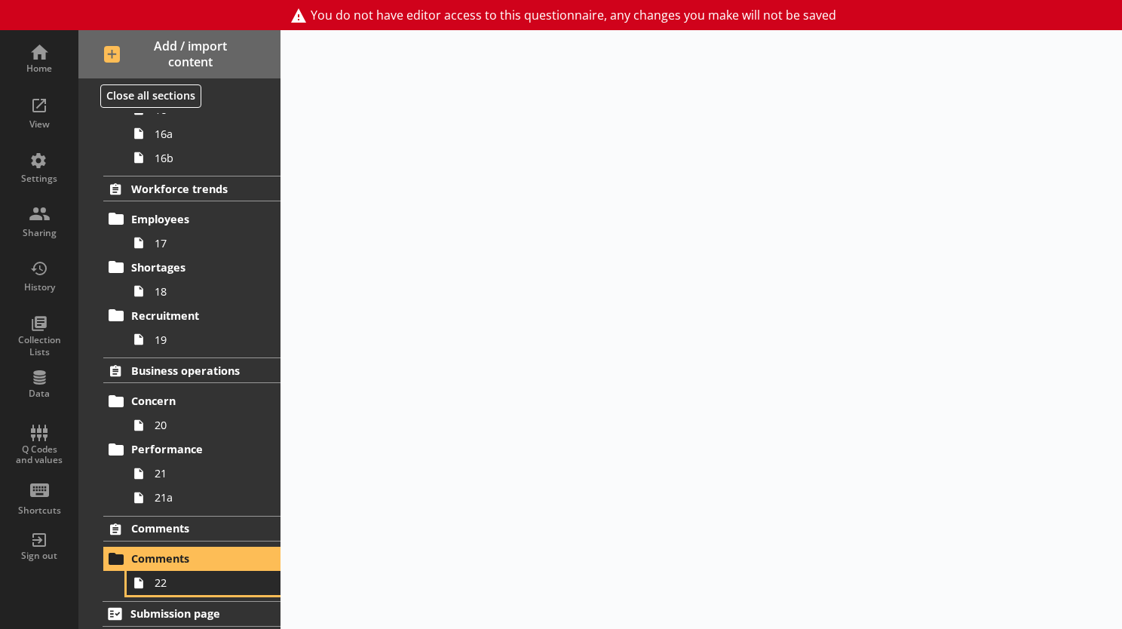
click at [170, 577] on span "22" at bounding box center [208, 582] width 107 height 14
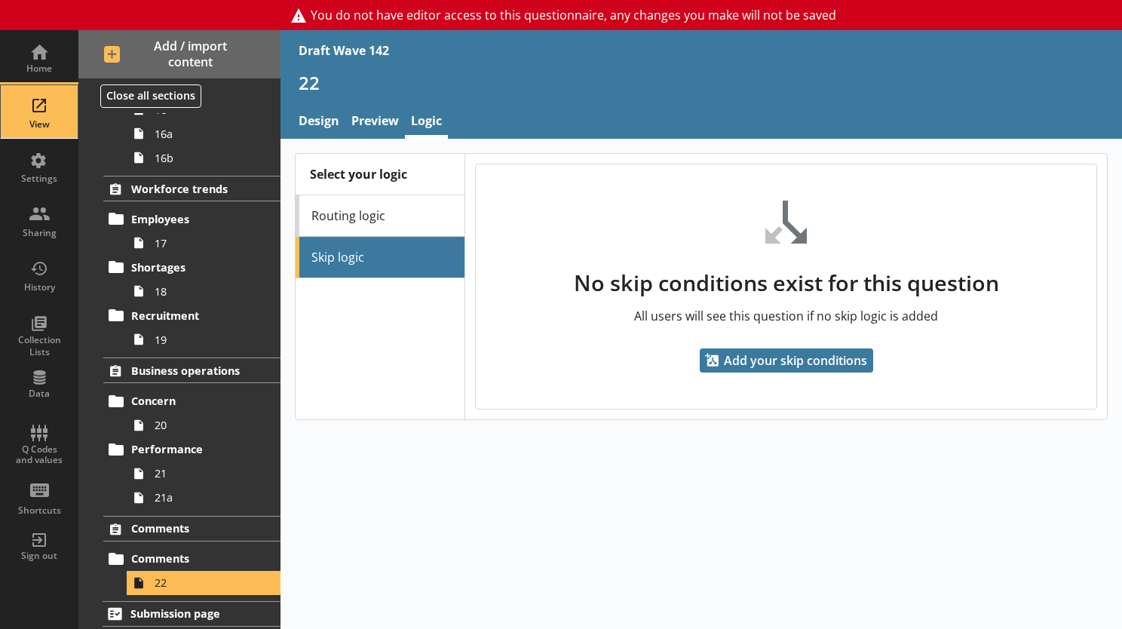
click at [32, 116] on div "View" at bounding box center [39, 111] width 53 height 53
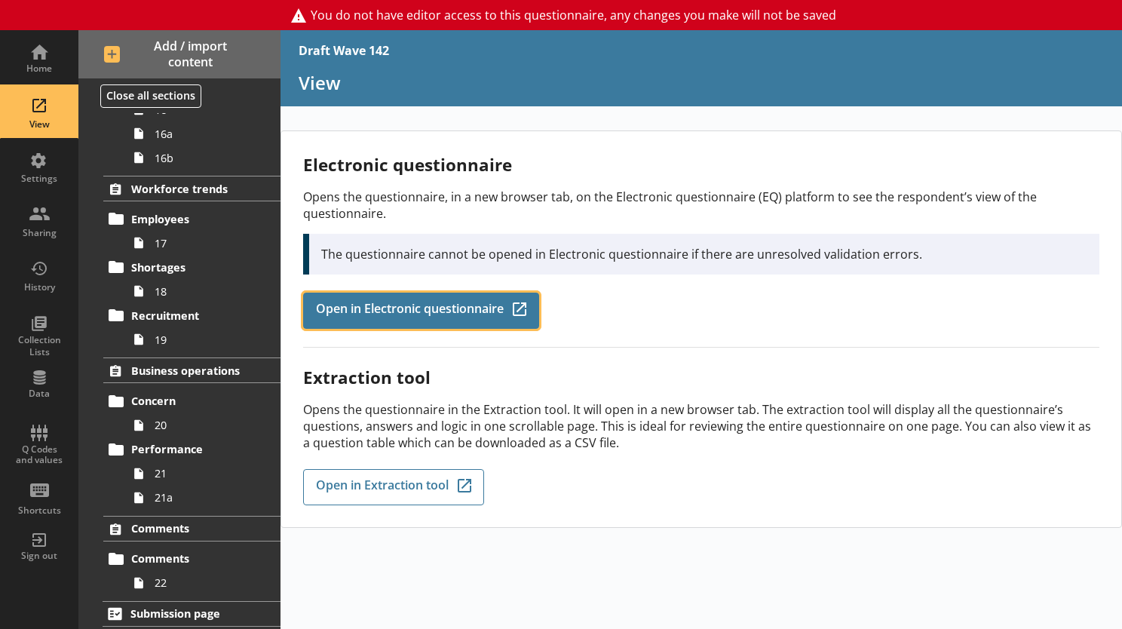
click at [421, 310] on span "Open in Electronic questionnaire" at bounding box center [410, 310] width 188 height 17
